Goal: Task Accomplishment & Management: Use online tool/utility

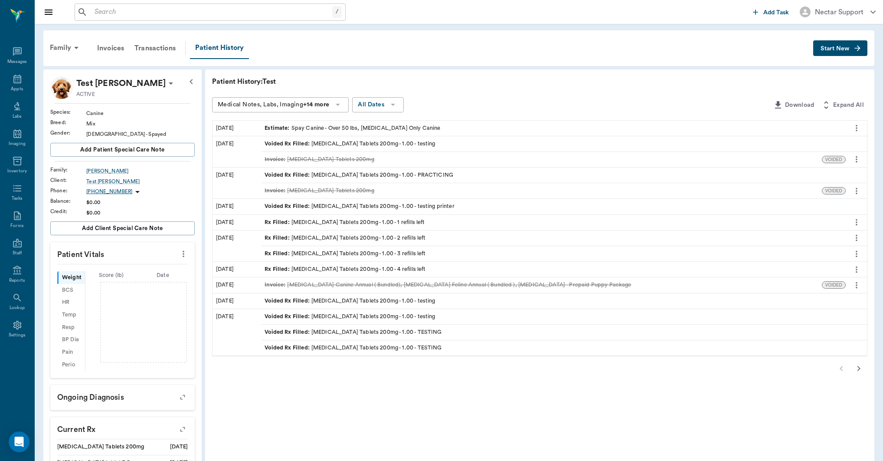
click at [798, 61] on div "Family Invoices Transactions Patient History Start New" at bounding box center [458, 48] width 831 height 36
click at [836, 49] on span "Start New" at bounding box center [834, 49] width 29 height 0
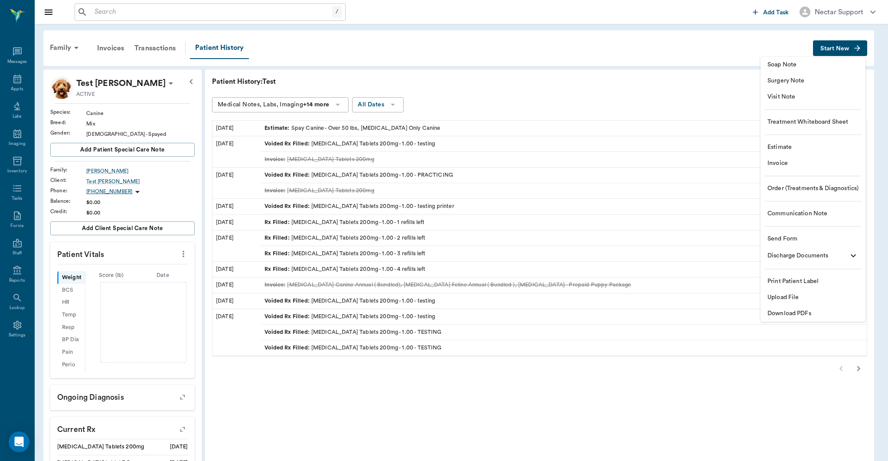
click at [668, 56] on div at bounding box center [444, 230] width 888 height 461
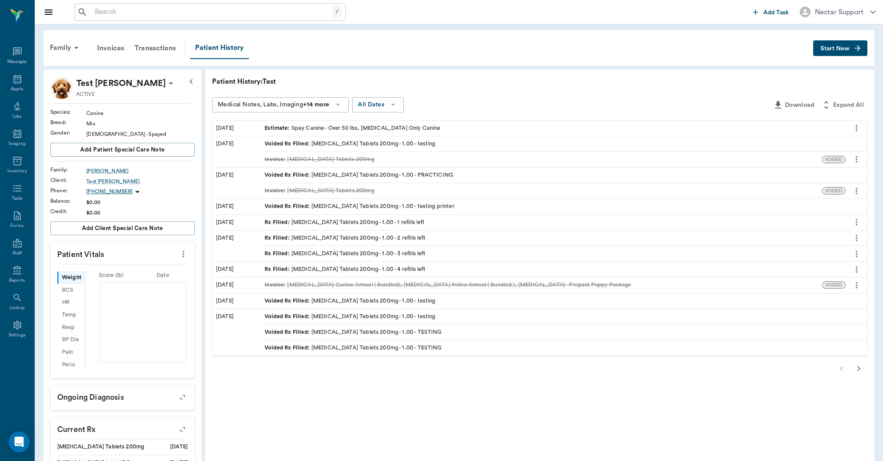
click at [419, 131] on div "Estimate : Spay Canine - Over 50 lbs, [MEDICAL_DATA] Only Canine" at bounding box center [353, 128] width 176 height 8
